Goal: Information Seeking & Learning: Learn about a topic

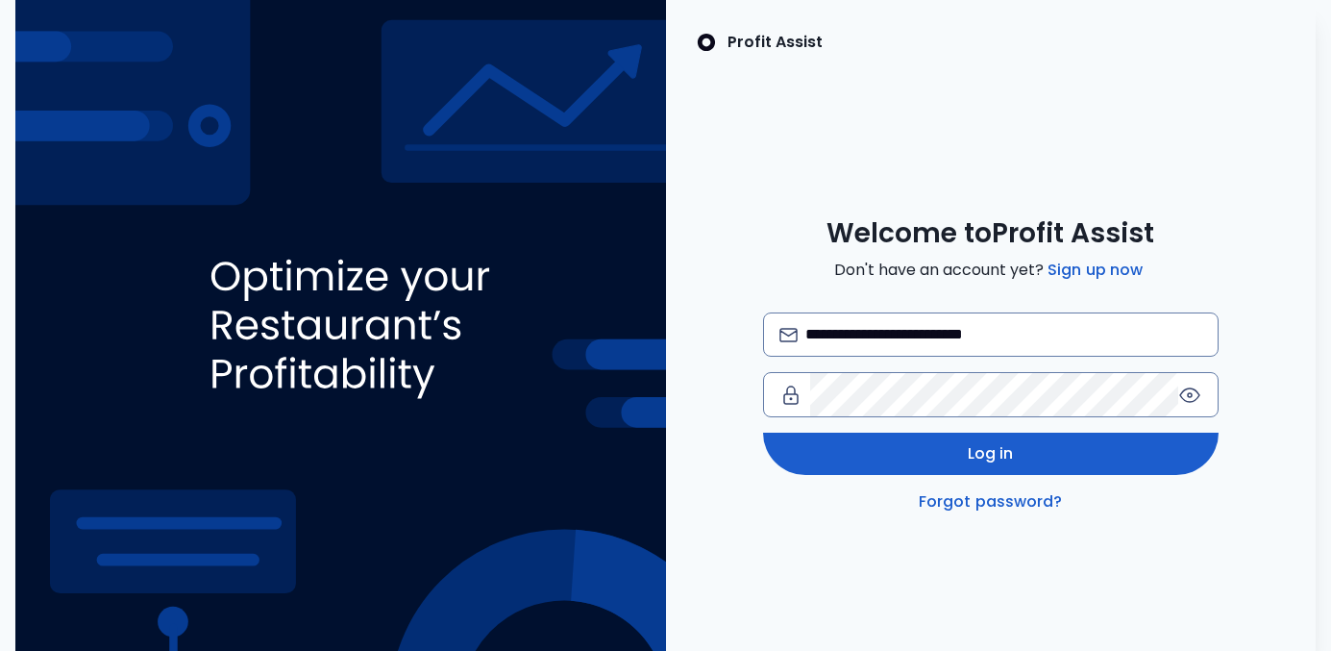
click at [988, 457] on span "Log in" at bounding box center [991, 453] width 46 height 23
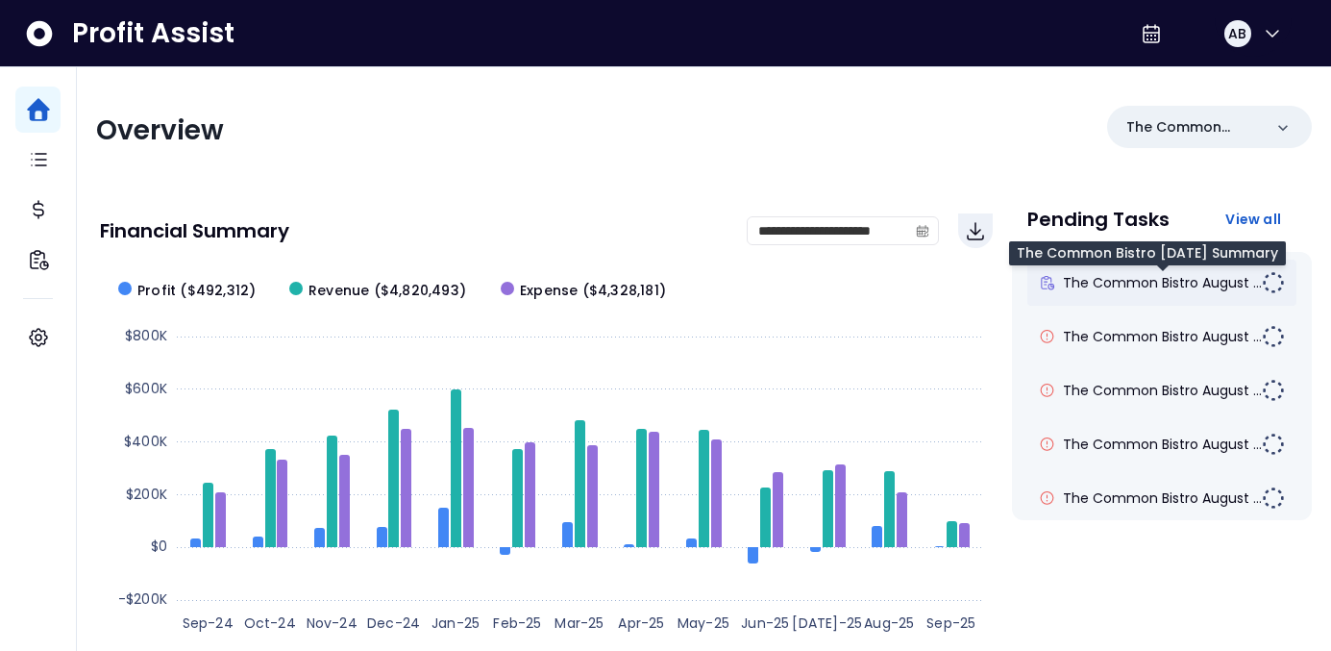
click at [1133, 287] on span "The Common Bistro August ..." at bounding box center [1162, 282] width 199 height 19
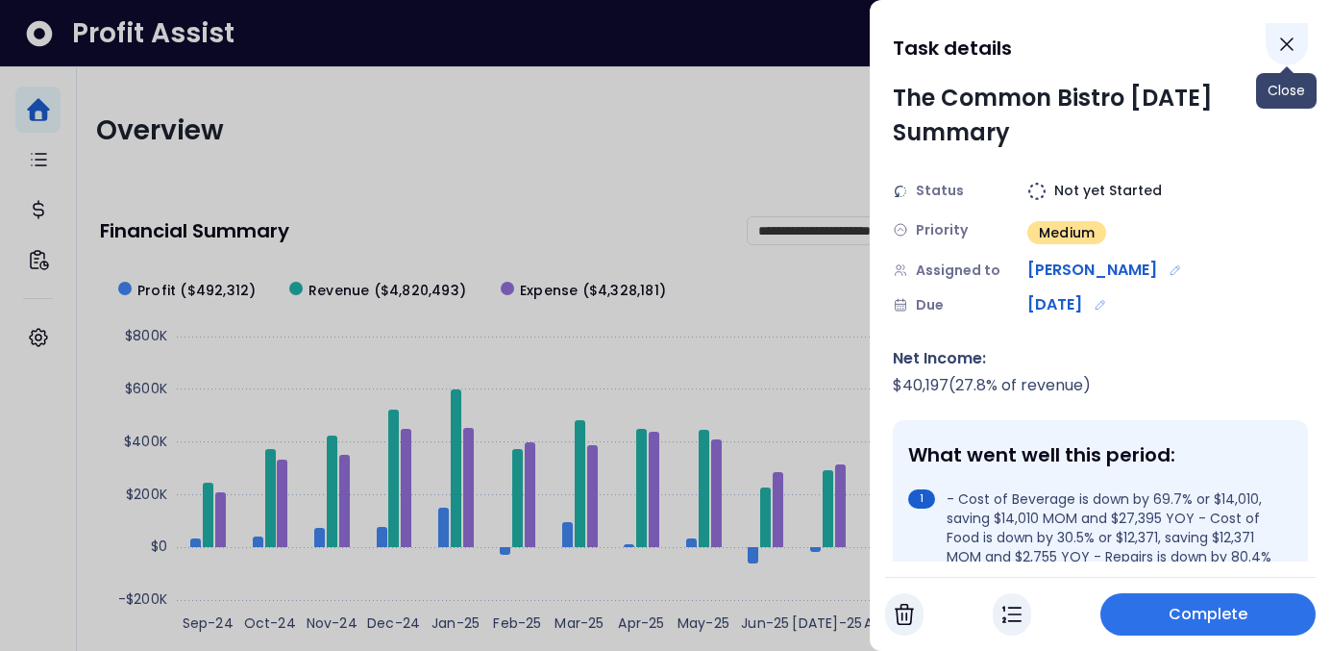
click at [1298, 48] on icon "Close" at bounding box center [1286, 44] width 23 height 23
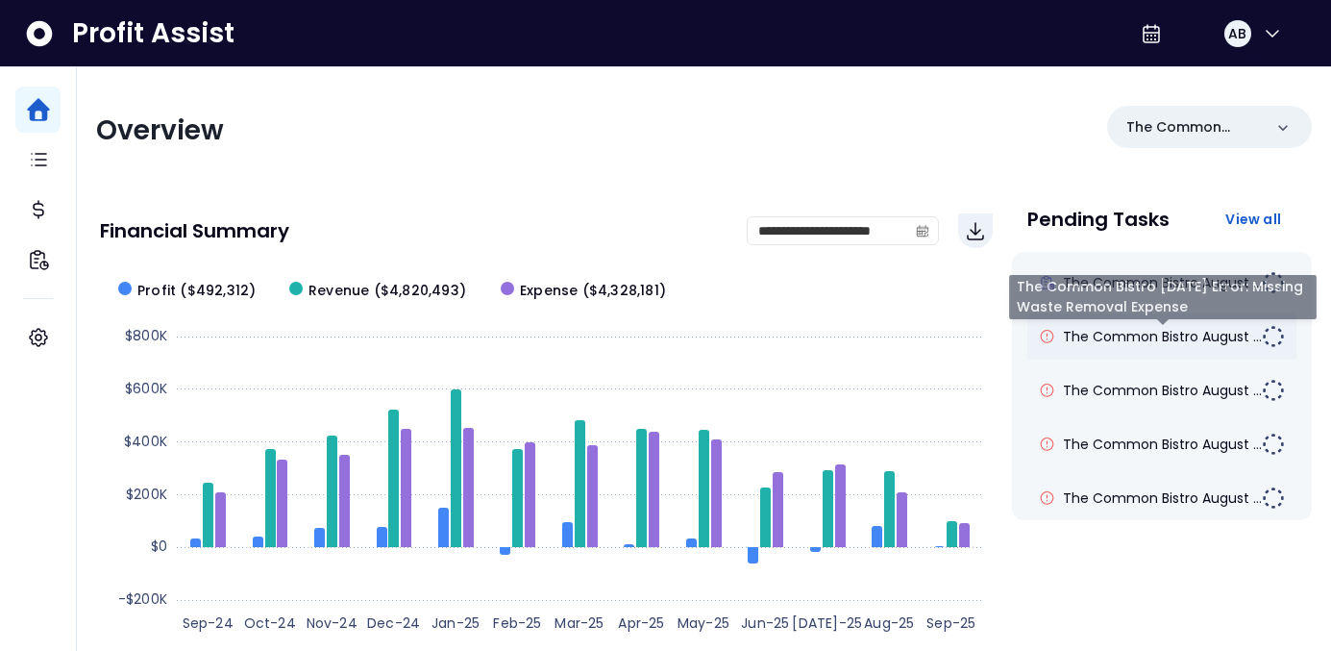
click at [1106, 327] on span "The Common Bistro August ..." at bounding box center [1162, 336] width 199 height 19
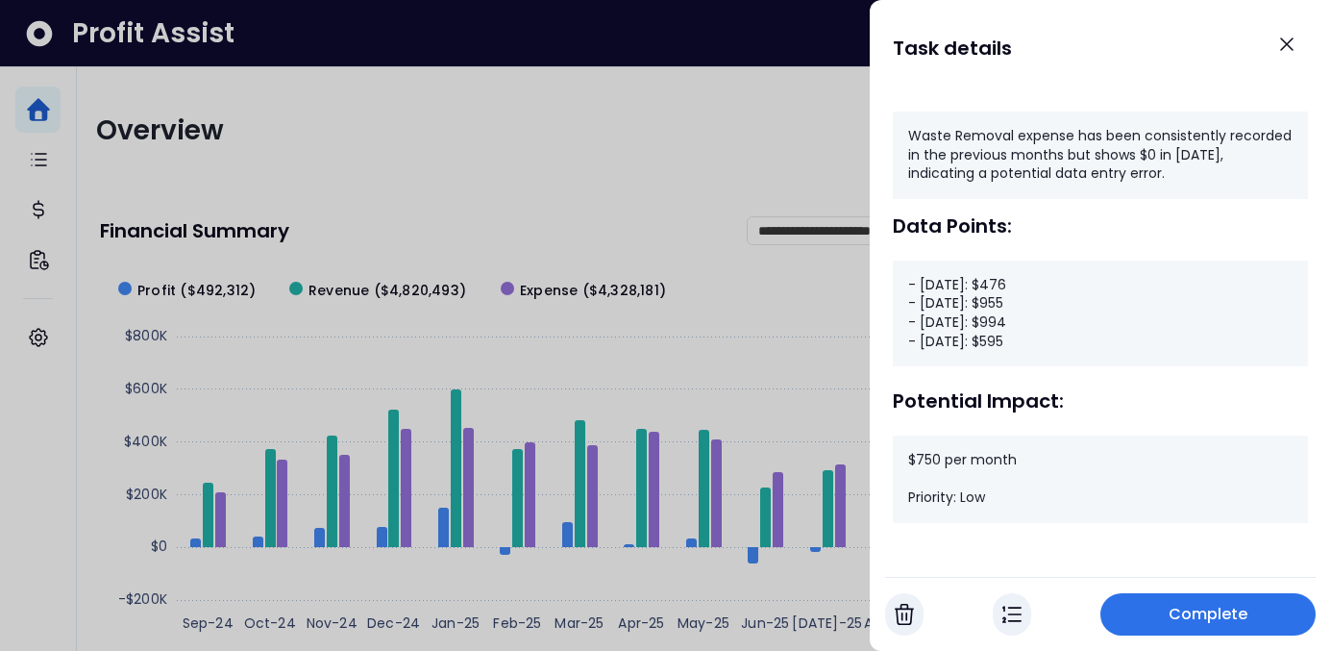
scroll to position [264, 0]
click at [1301, 45] on button "Close" at bounding box center [1287, 44] width 42 height 42
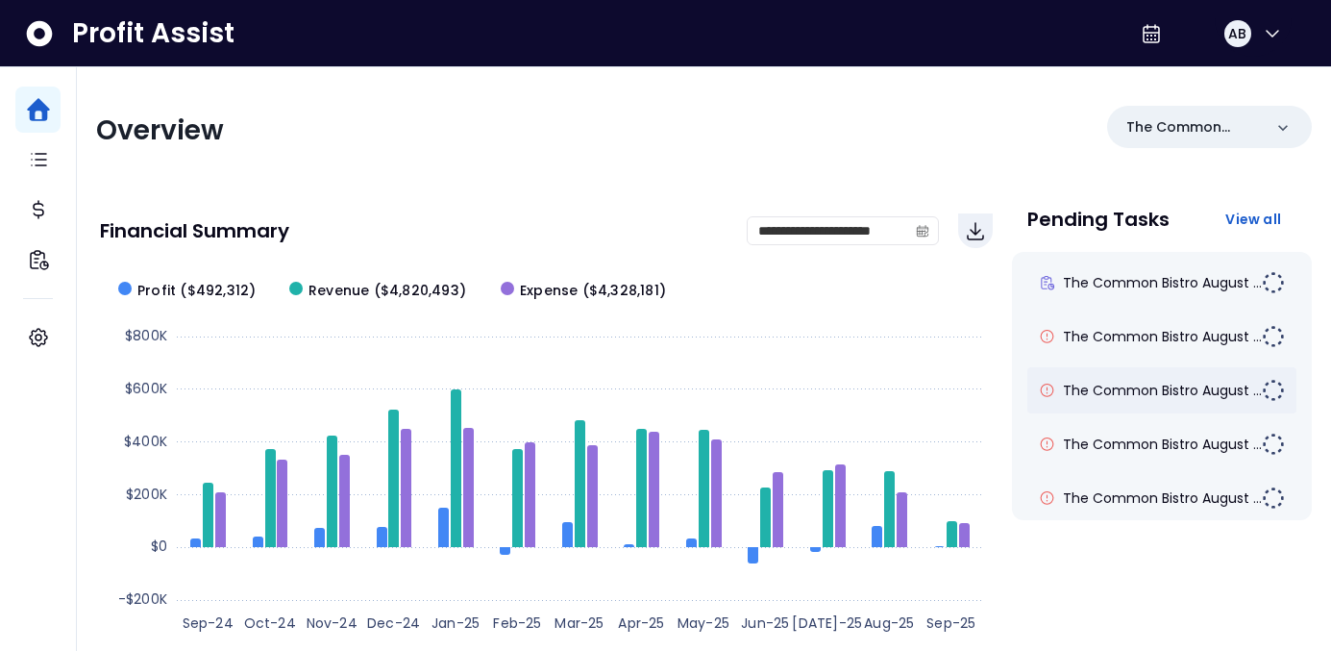
click at [1100, 376] on div "The Common Bistro August ..." at bounding box center [1161, 390] width 269 height 46
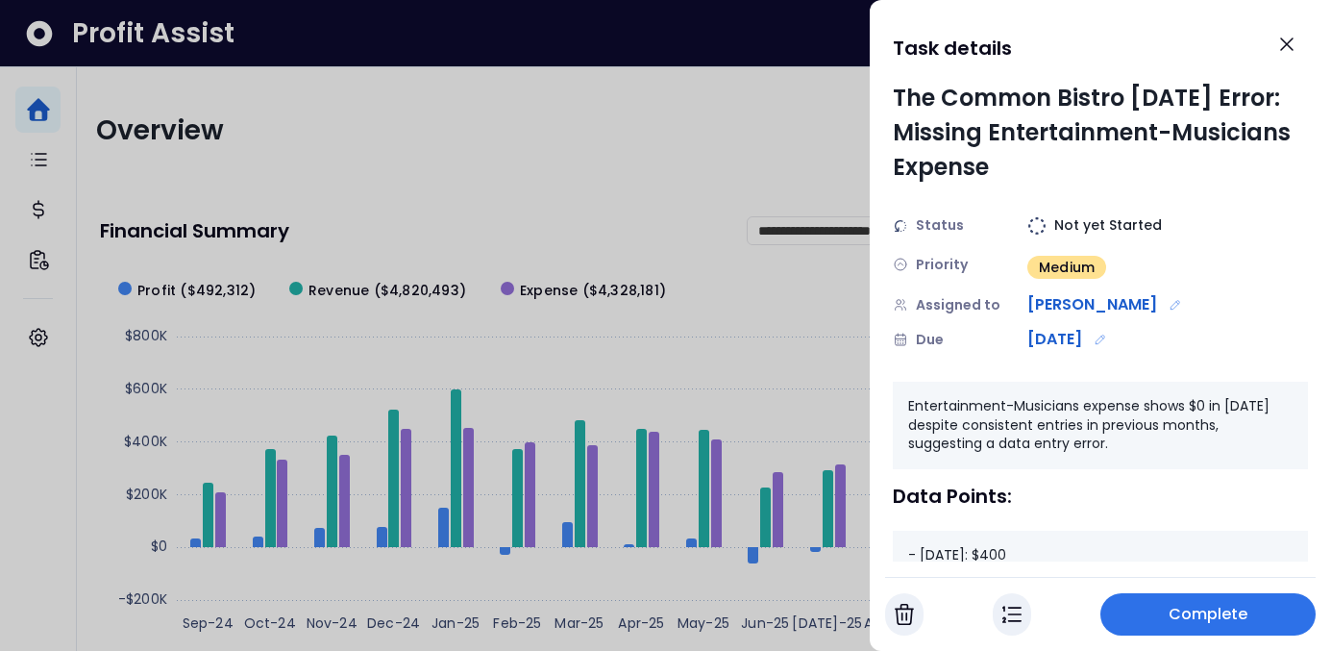
scroll to position [0, 0]
click at [1290, 35] on icon "Close" at bounding box center [1286, 44] width 23 height 23
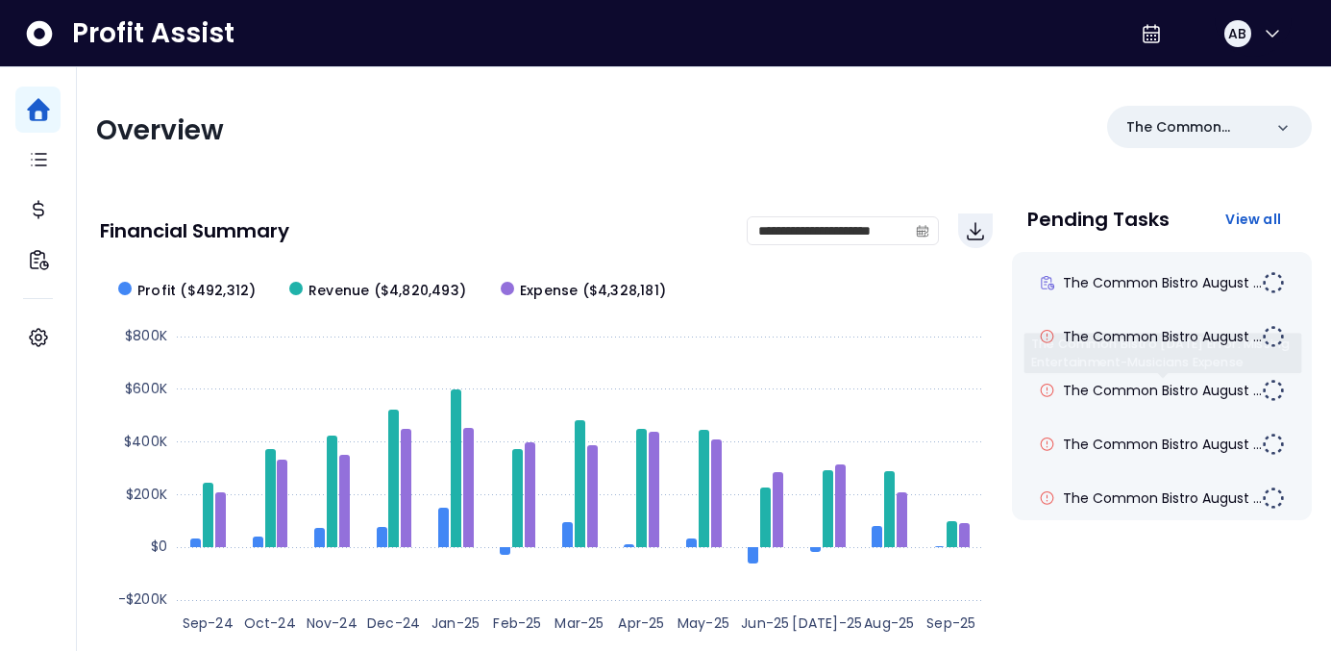
click at [1147, 415] on div "The Common Bistro August ... The Common Bistro August ... The Common Bistro Aug…" at bounding box center [1162, 386] width 300 height 268
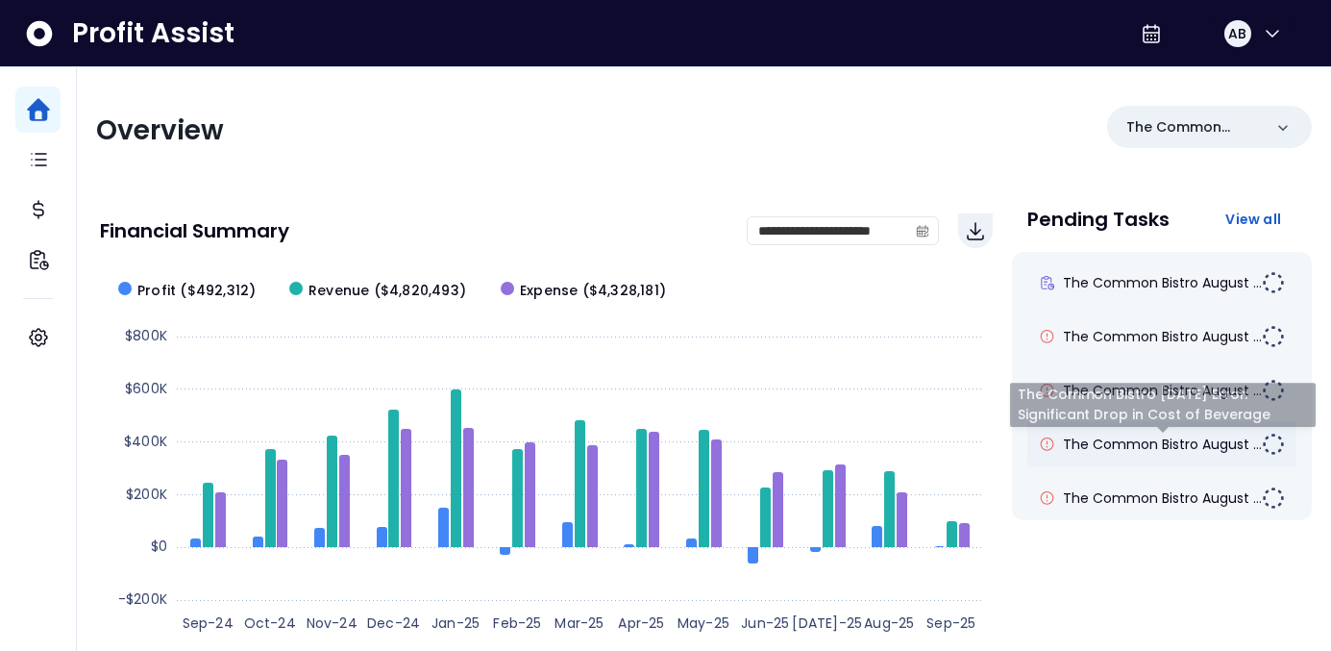
click at [1135, 442] on span "The Common Bistro August ..." at bounding box center [1162, 443] width 199 height 19
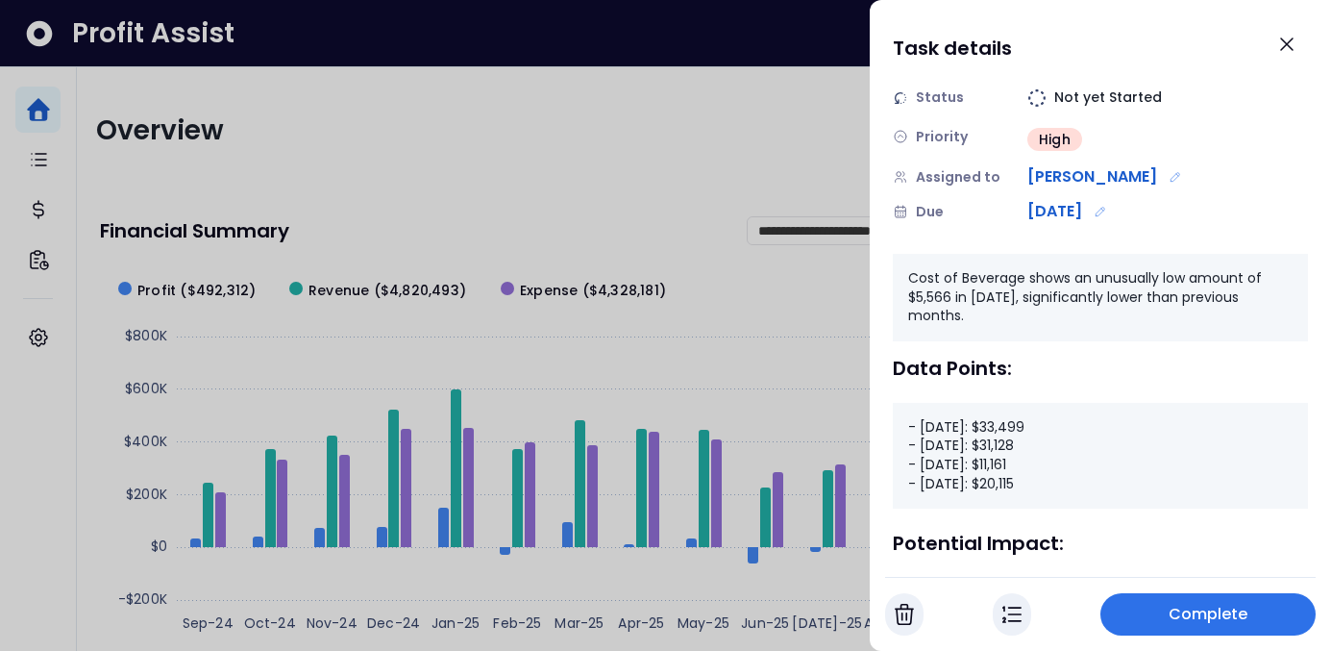
scroll to position [214, 0]
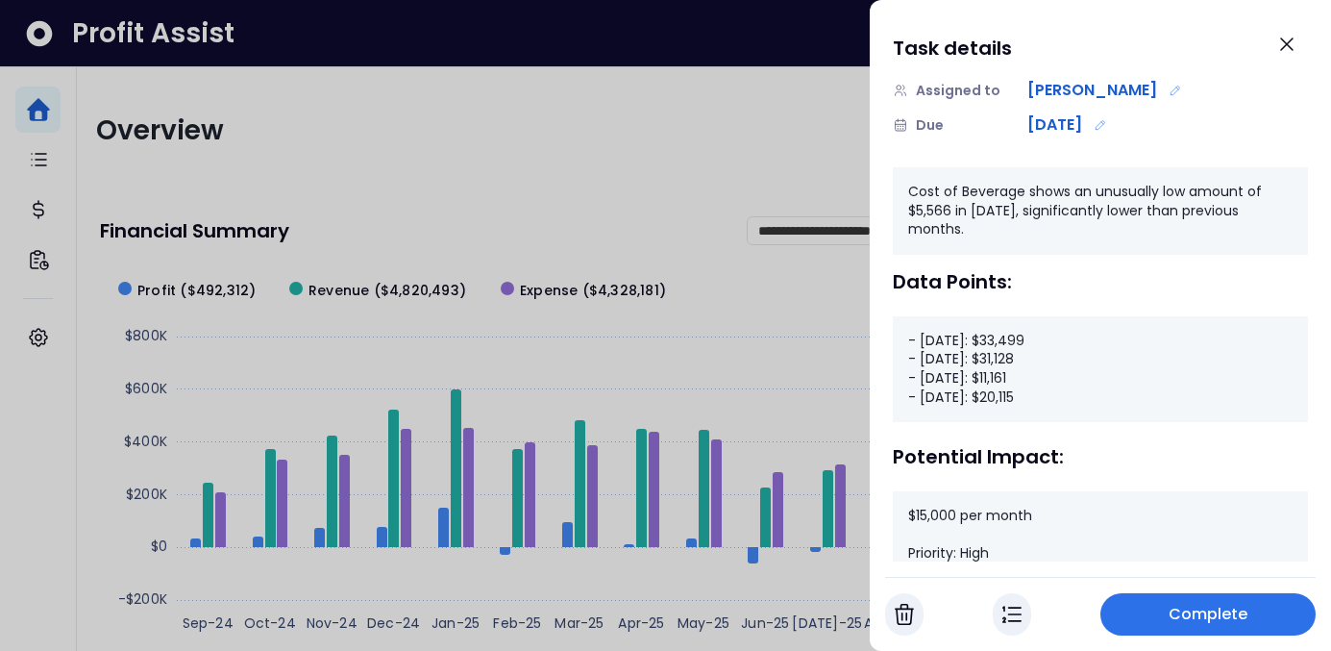
click at [771, 348] on div at bounding box center [665, 325] width 1331 height 651
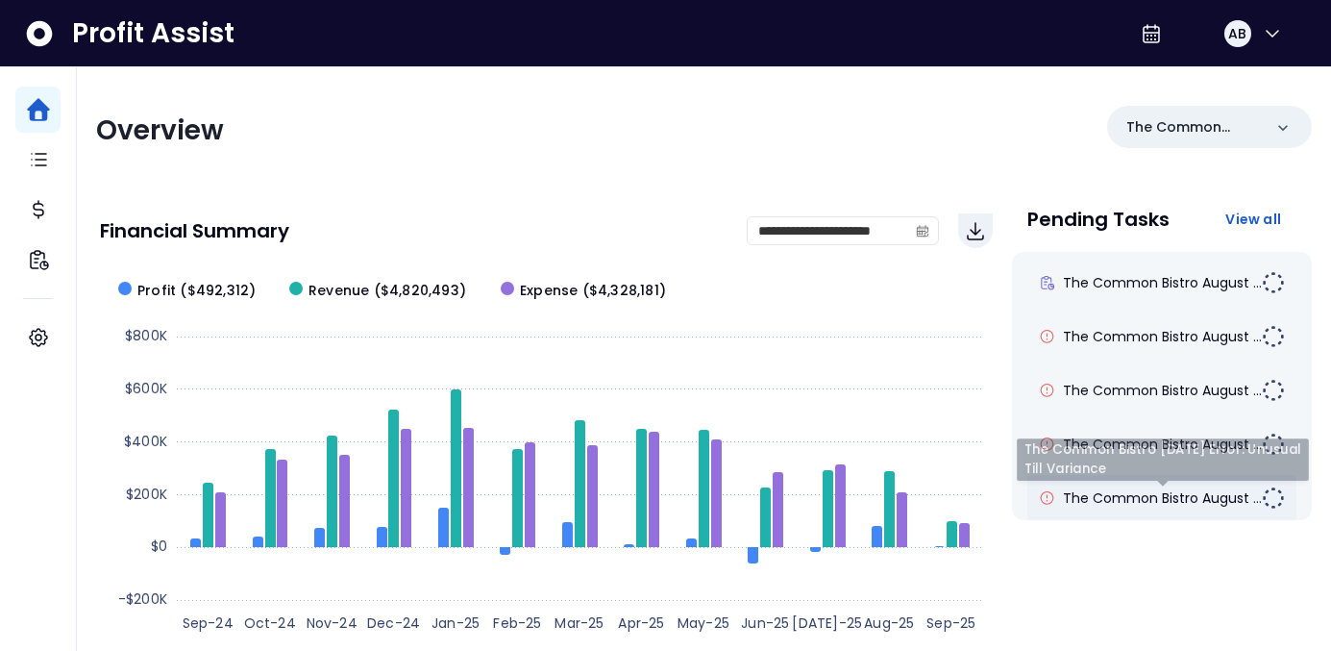
click at [1192, 490] on span "The Common Bistro August ..." at bounding box center [1162, 497] width 199 height 19
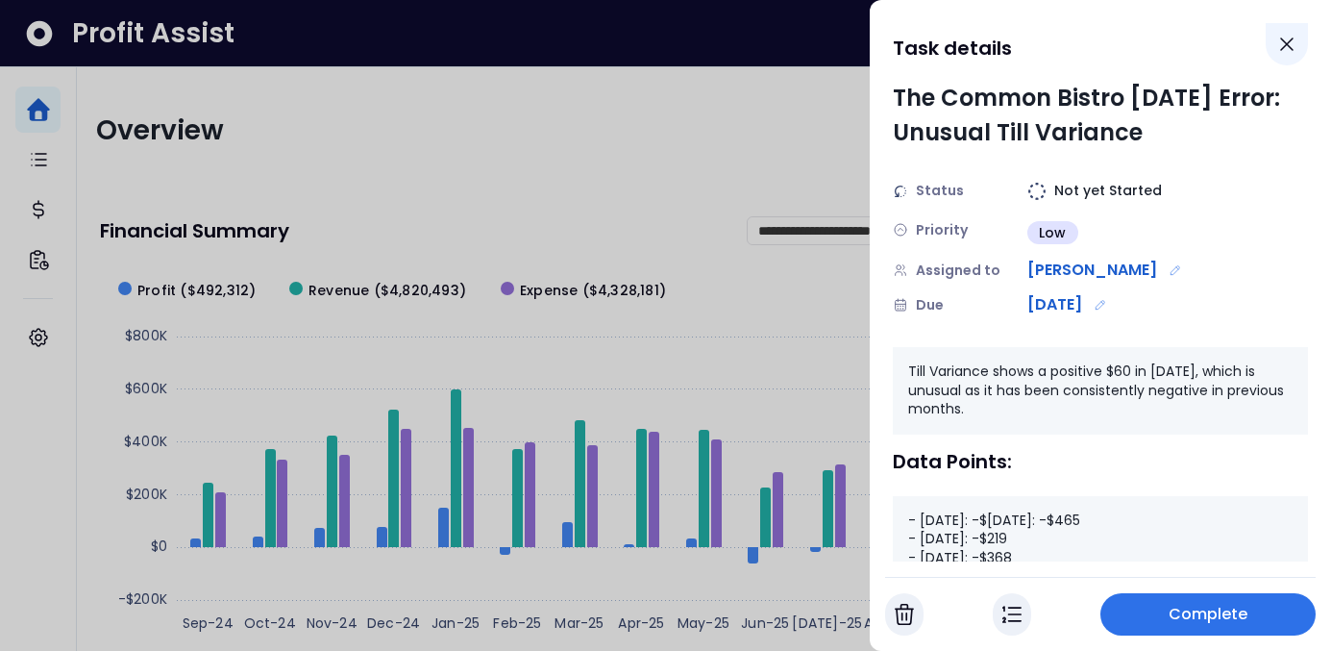
click at [1290, 36] on icon "Close" at bounding box center [1286, 44] width 23 height 23
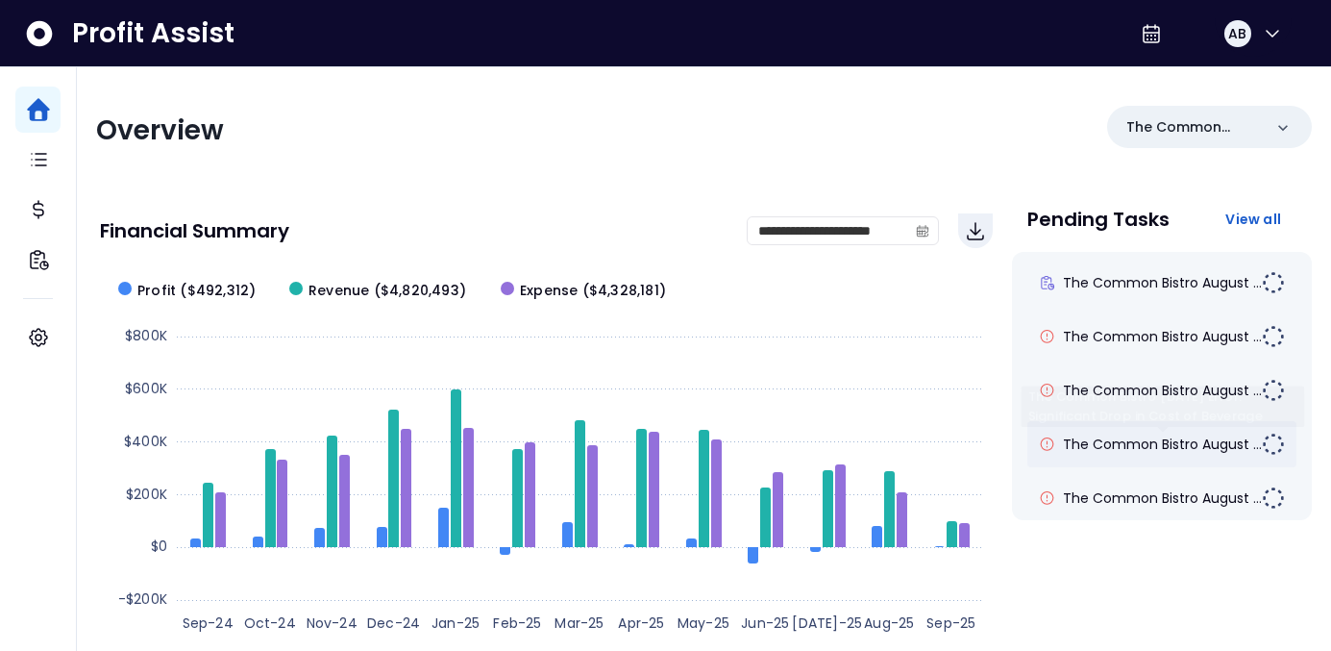
click at [1164, 452] on span "The Common Bistro August ..." at bounding box center [1162, 443] width 199 height 19
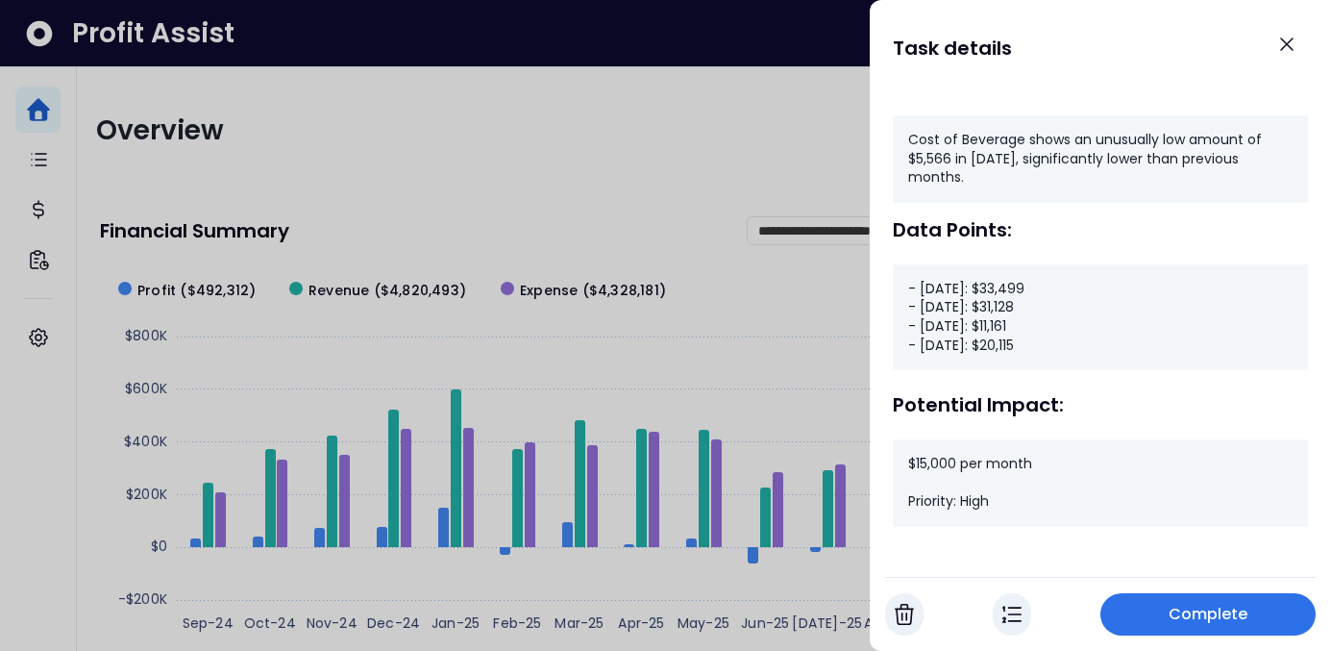
scroll to position [264, 0]
click at [46, 334] on div at bounding box center [665, 325] width 1331 height 651
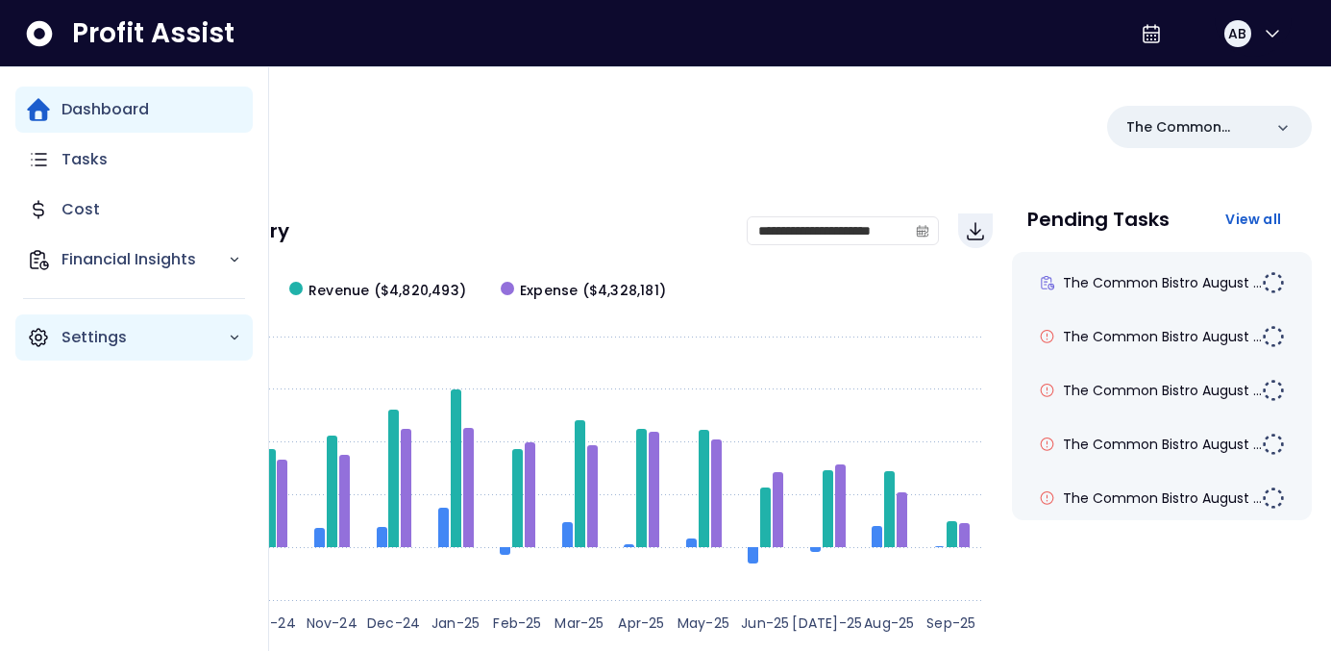
click at [23, 344] on div "Settings" at bounding box center [133, 337] width 237 height 46
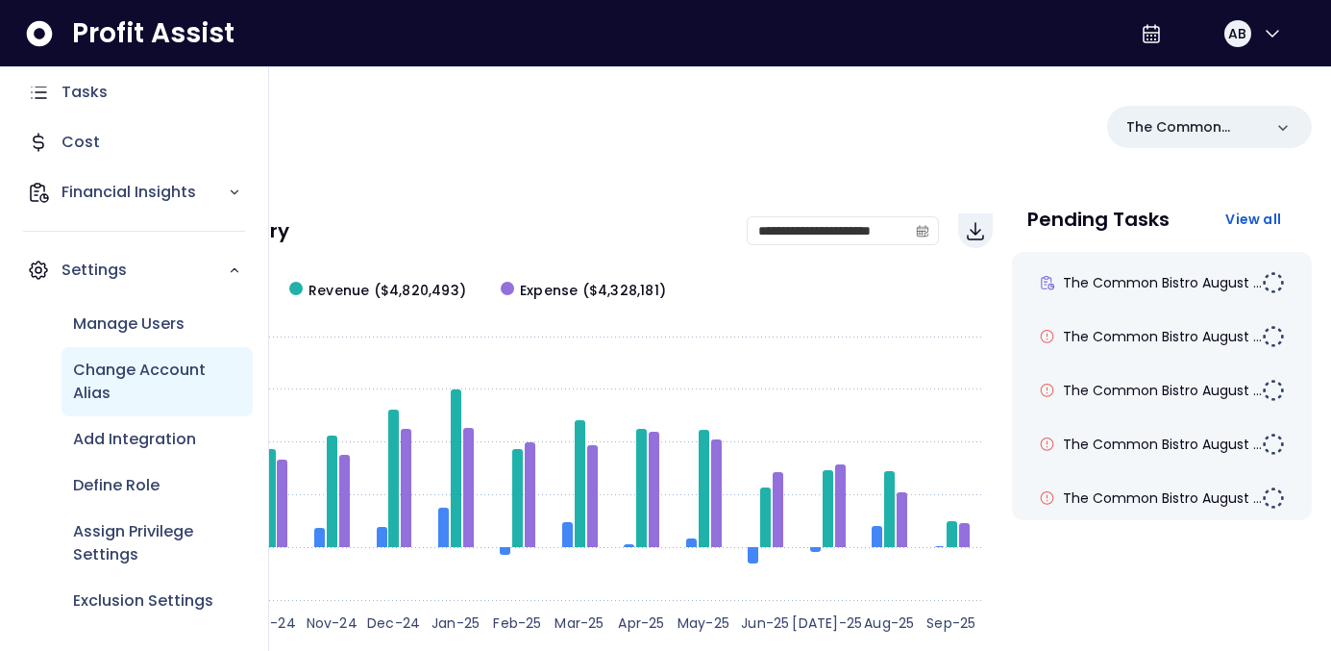
scroll to position [67, 0]
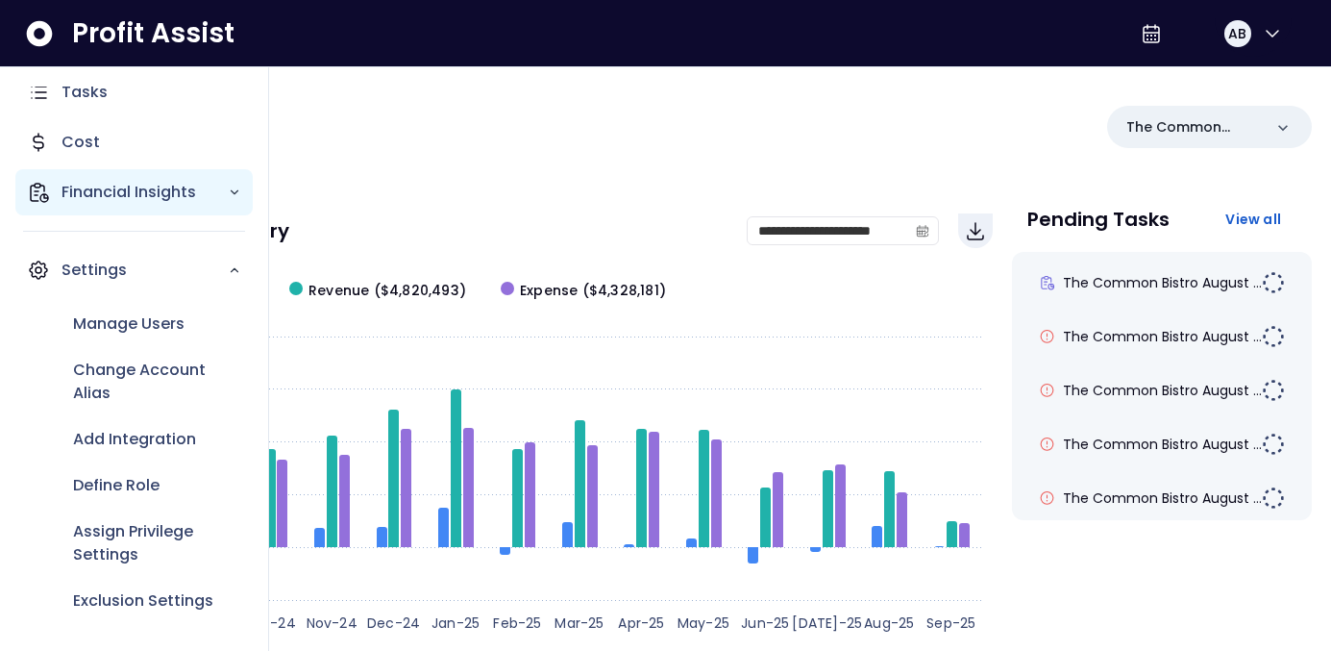
click at [139, 184] on p "Financial Insights" at bounding box center [145, 192] width 166 height 23
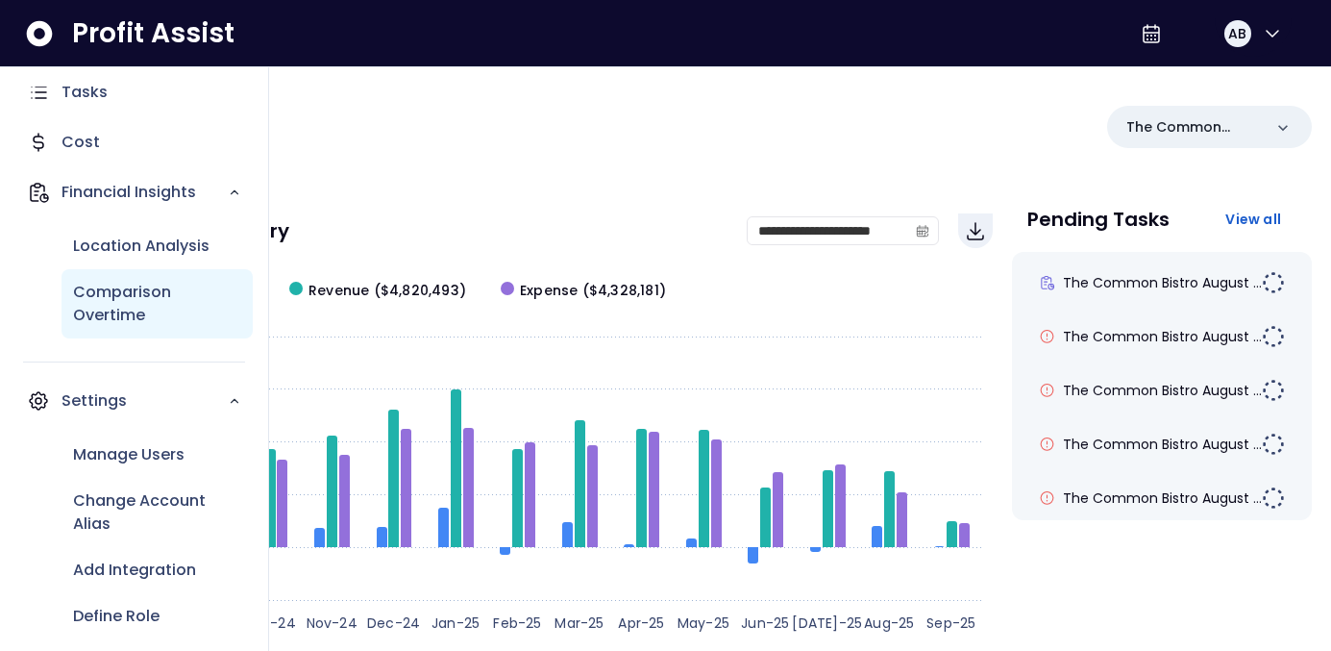
click at [136, 302] on p "Comparison Overtime" at bounding box center [157, 304] width 168 height 46
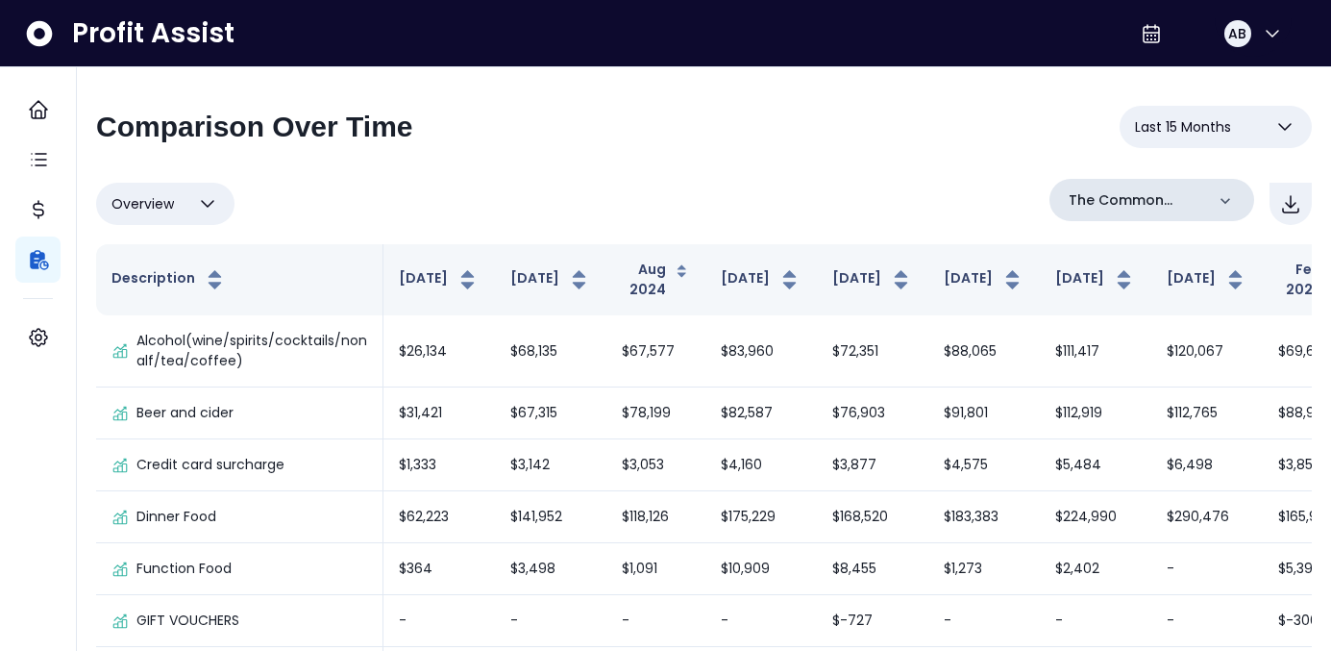
click at [1228, 192] on icon at bounding box center [1225, 200] width 19 height 19
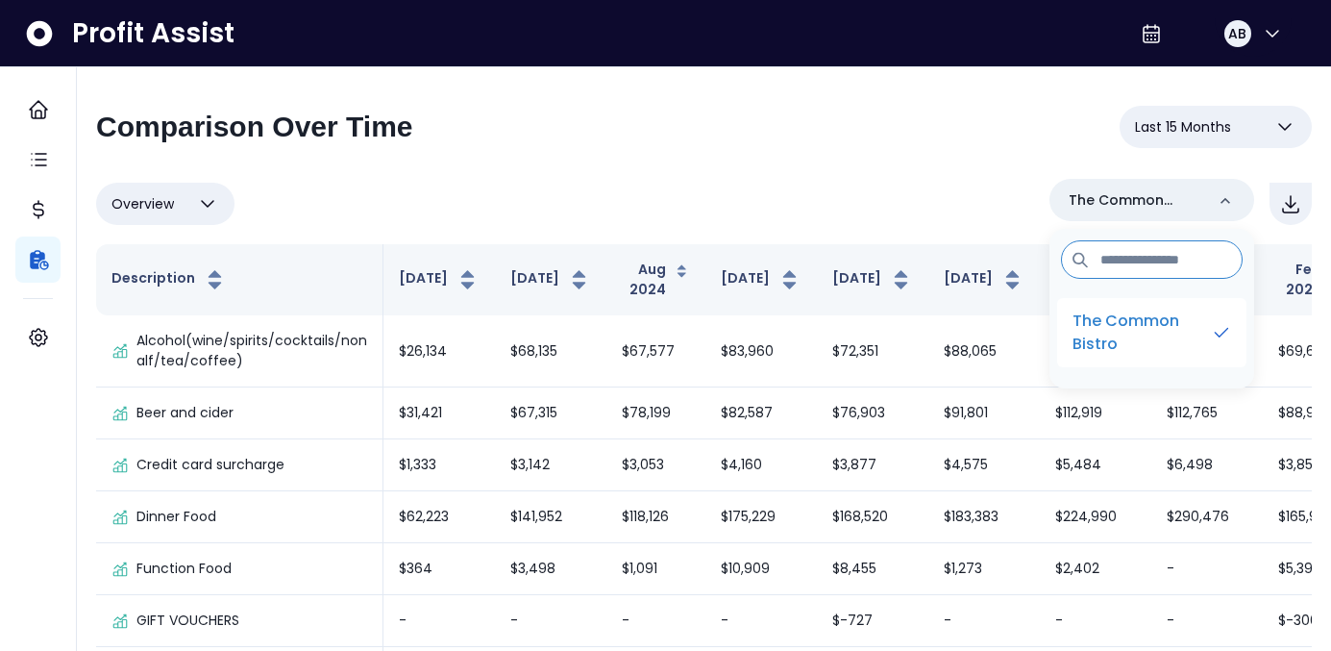
click at [1156, 331] on p "The Common Bistro" at bounding box center [1142, 332] width 138 height 46
click at [198, 211] on icon "button" at bounding box center [207, 203] width 23 height 23
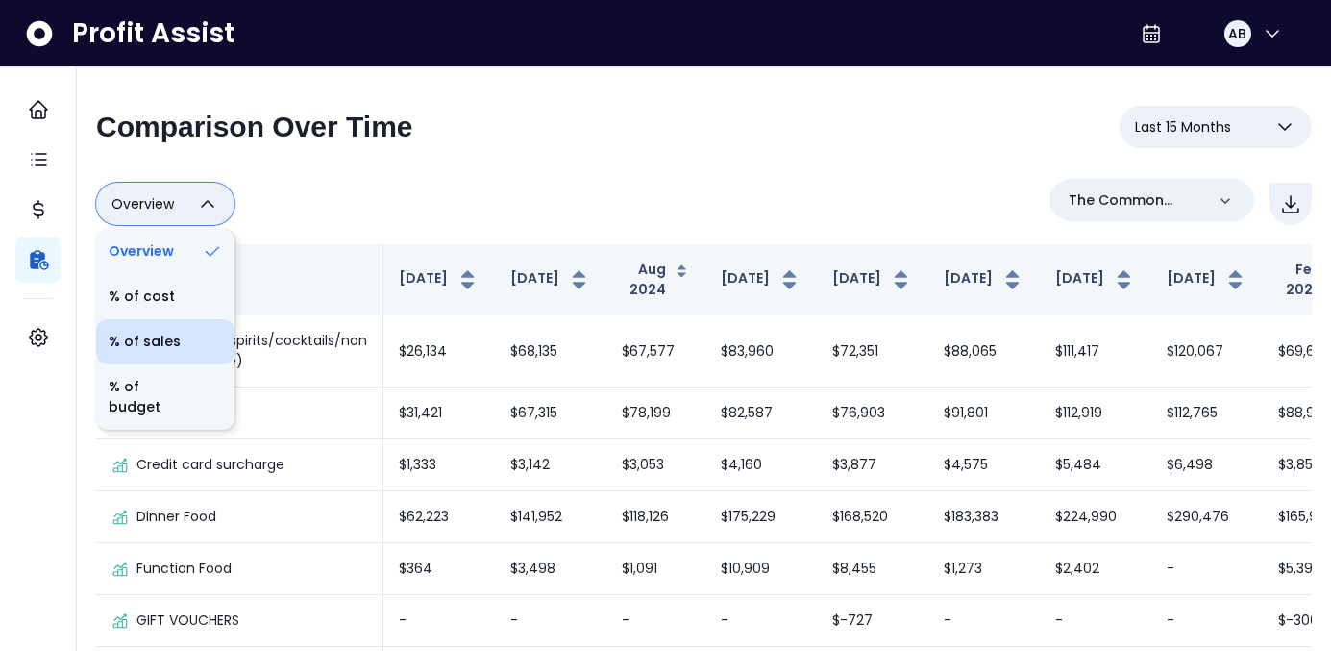
click at [210, 342] on icon at bounding box center [212, 342] width 20 height 20
type input "*********"
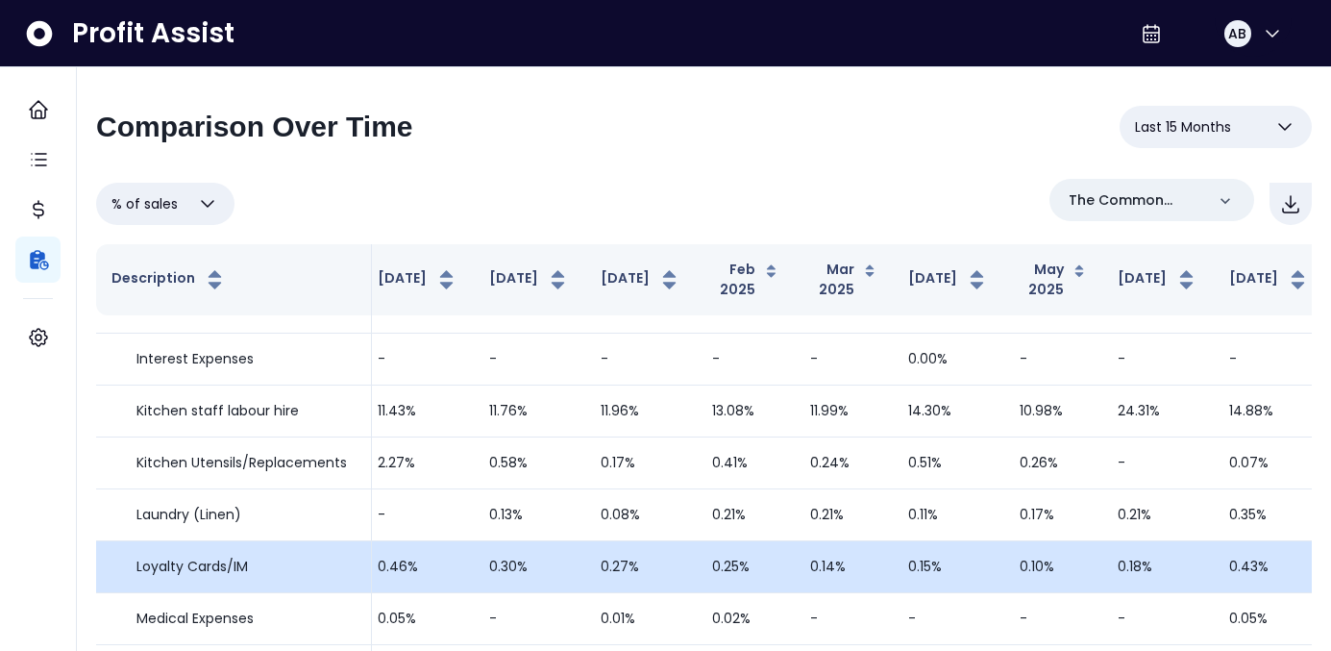
scroll to position [1850, 555]
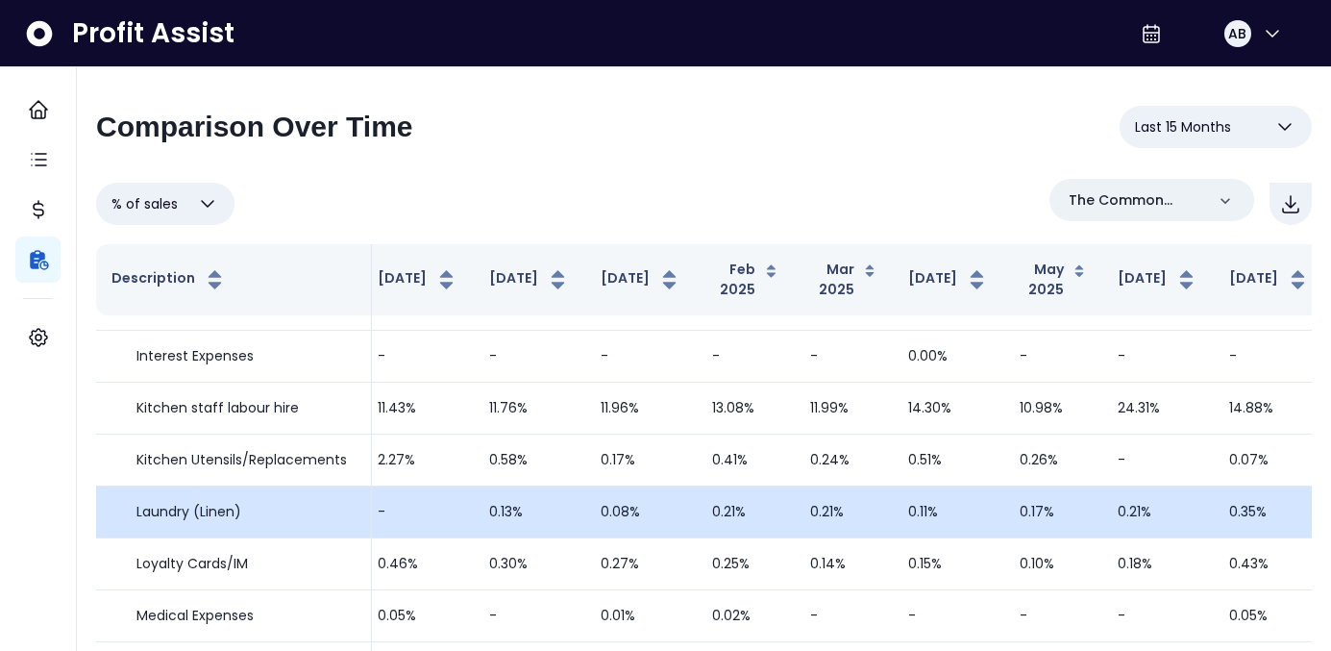
click at [893, 508] on td "0.11%" at bounding box center [948, 512] width 111 height 52
